Goal: Transaction & Acquisition: Purchase product/service

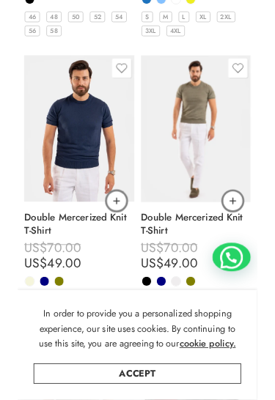
scroll to position [450, 0]
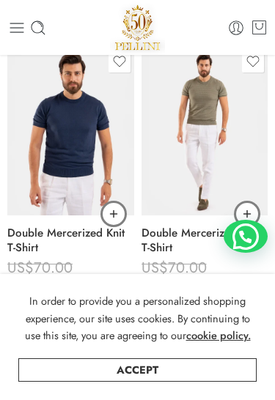
click at [174, 374] on link "Accept" at bounding box center [137, 370] width 238 height 23
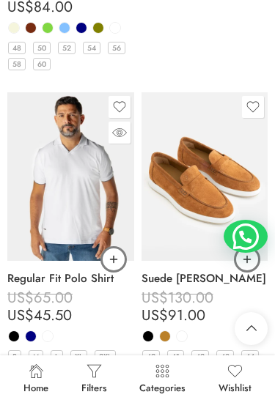
scroll to position [1656, 0]
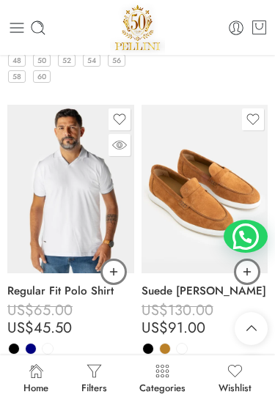
click at [90, 373] on icon at bounding box center [94, 371] width 17 height 17
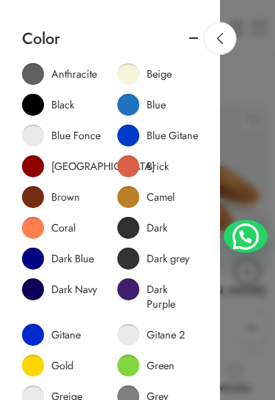
scroll to position [0, 0]
click at [219, 37] on icon at bounding box center [220, 38] width 11 height 11
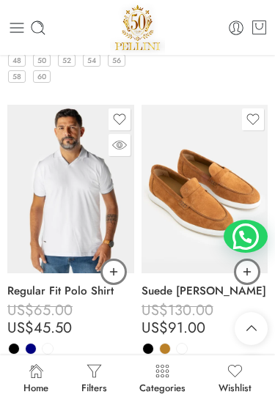
click at [161, 370] on icon at bounding box center [162, 371] width 17 height 17
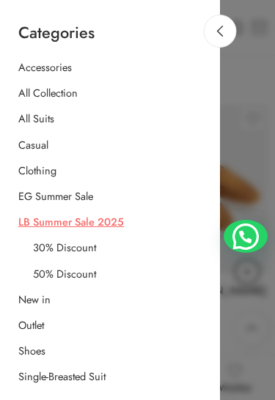
click at [79, 267] on link "50% Discount" at bounding box center [64, 274] width 63 height 15
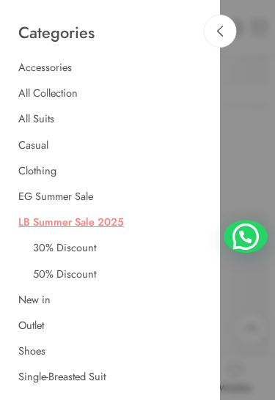
scroll to position [67, 0]
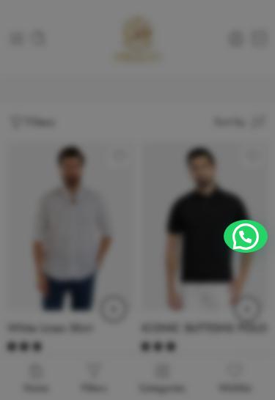
click at [248, 139] on div at bounding box center [137, 200] width 275 height 400
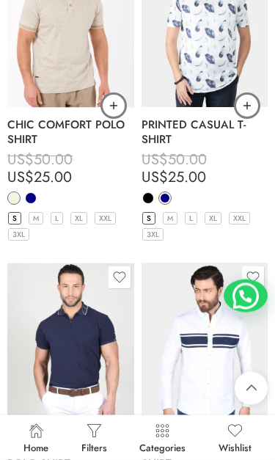
scroll to position [1228, 0]
click at [164, 429] on icon at bounding box center [162, 430] width 17 height 17
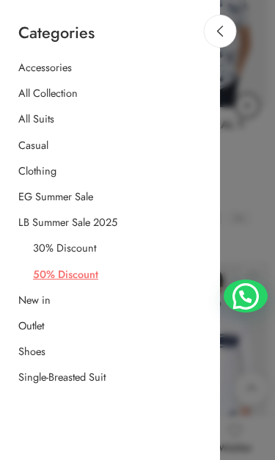
click at [243, 124] on div at bounding box center [137, 230] width 275 height 460
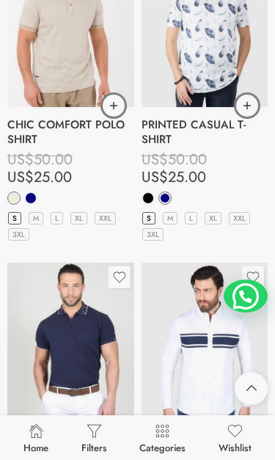
click at [97, 428] on icon at bounding box center [94, 430] width 17 height 17
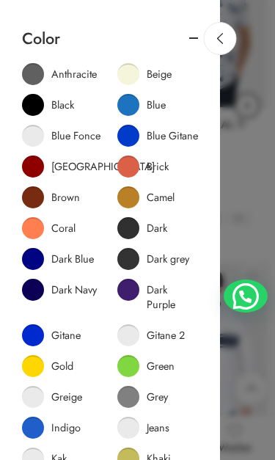
click at [197, 39] on link at bounding box center [110, 38] width 176 height 18
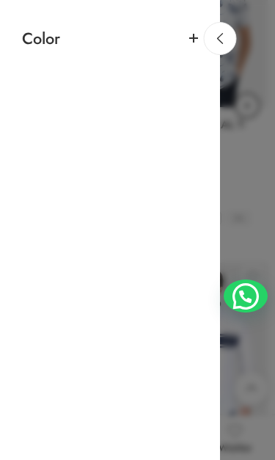
click at [193, 34] on link at bounding box center [110, 38] width 176 height 18
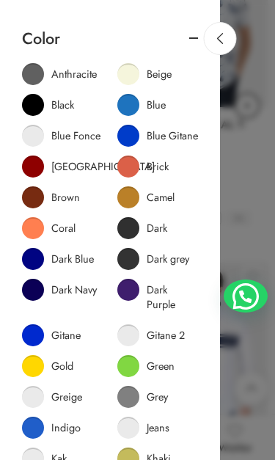
click at [228, 34] on link at bounding box center [220, 38] width 33 height 33
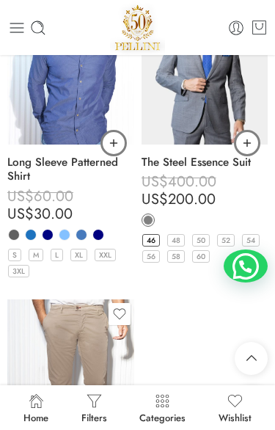
scroll to position [5277, 0]
